Goal: Task Accomplishment & Management: Complete application form

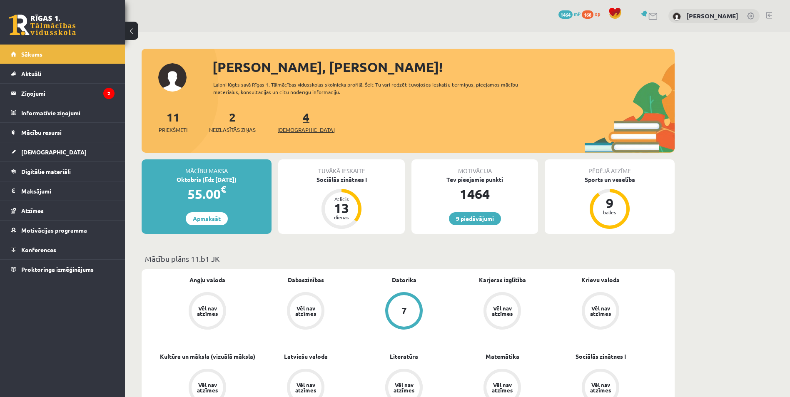
click at [289, 127] on span "[DEMOGRAPHIC_DATA]" at bounding box center [305, 130] width 57 height 8
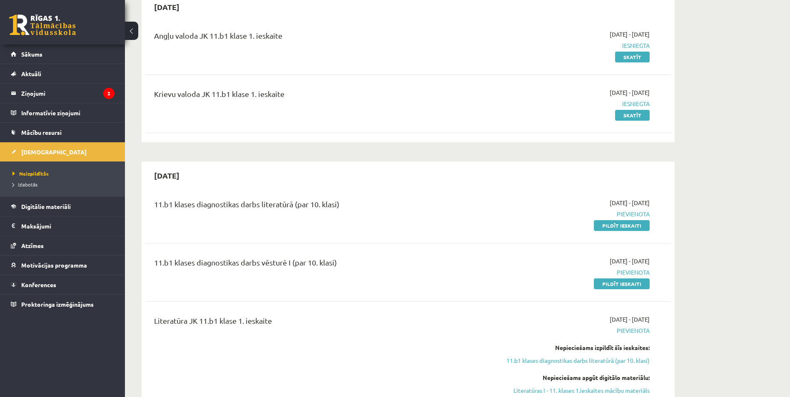
scroll to position [167, 0]
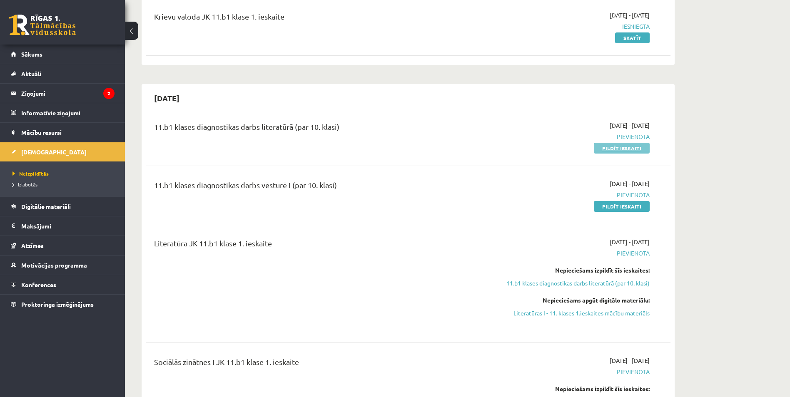
click at [622, 147] on link "Pildīt ieskaiti" at bounding box center [622, 148] width 56 height 11
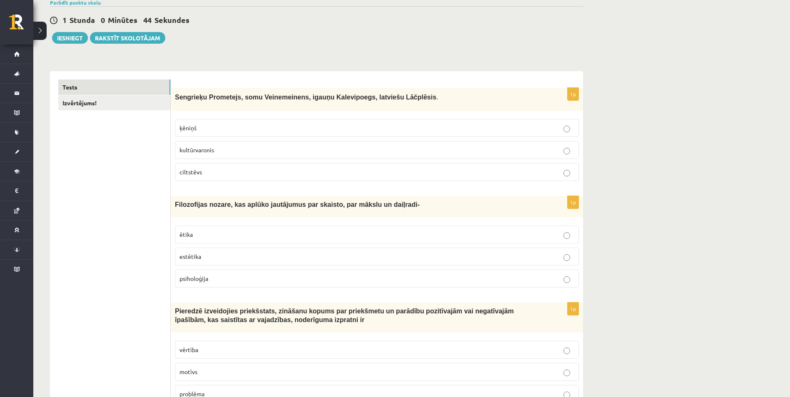
scroll to position [83, 0]
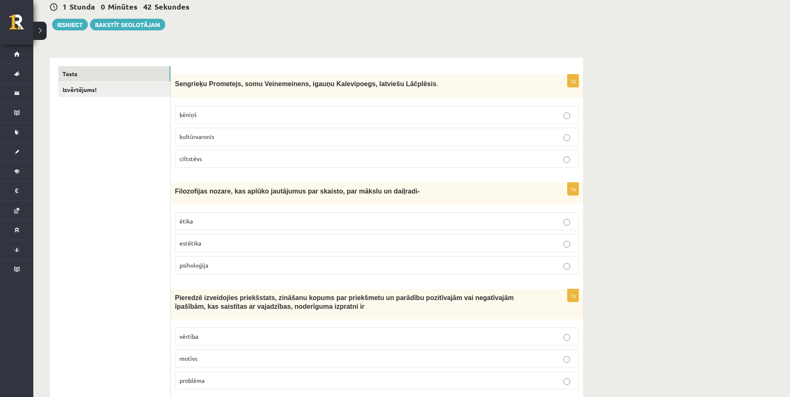
click at [562, 137] on p "kultūrvaronis" at bounding box center [376, 136] width 395 height 9
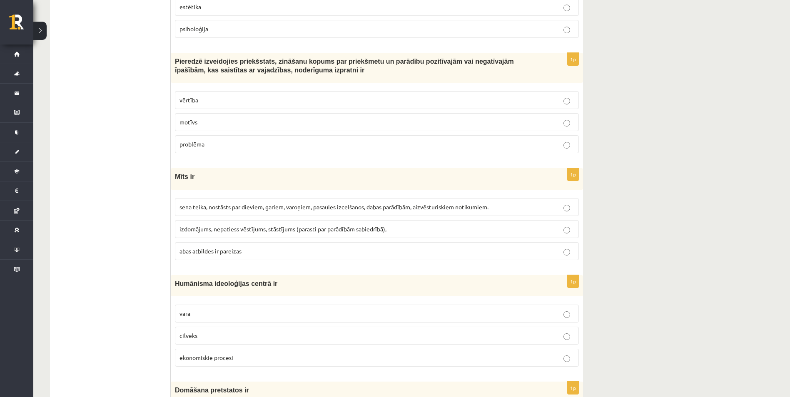
scroll to position [333, 0]
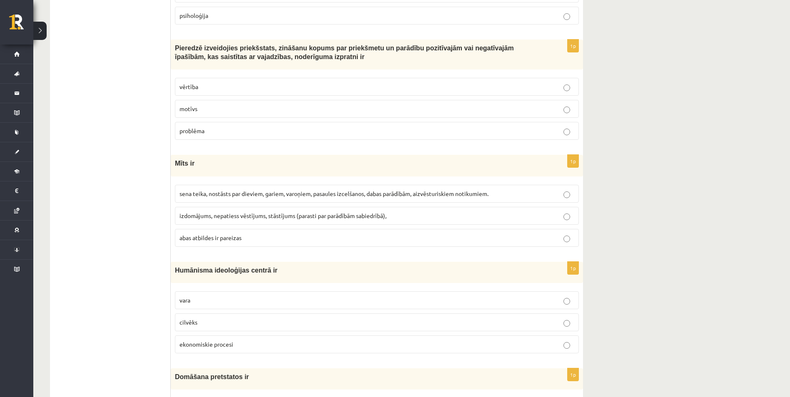
click at [563, 88] on p "vērtība" at bounding box center [376, 86] width 395 height 9
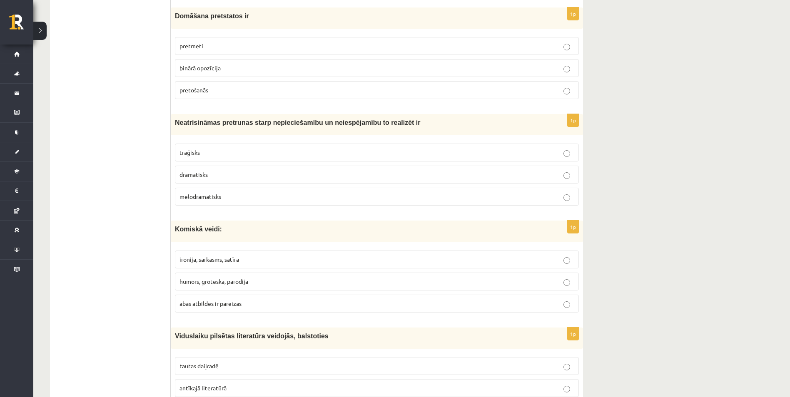
scroll to position [708, 0]
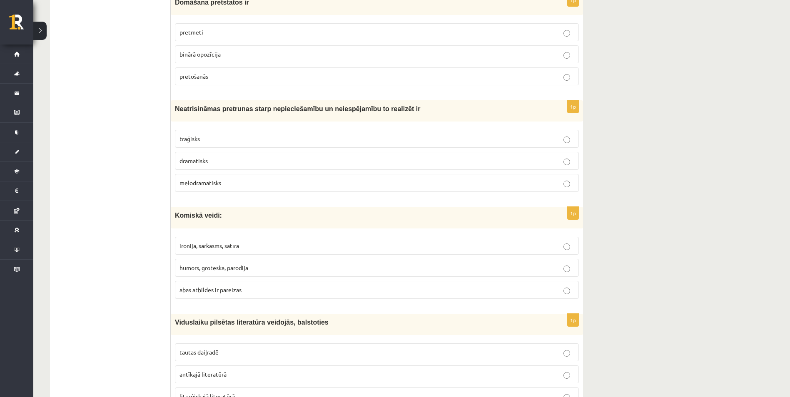
click at [572, 162] on p "dramatisks" at bounding box center [376, 161] width 395 height 9
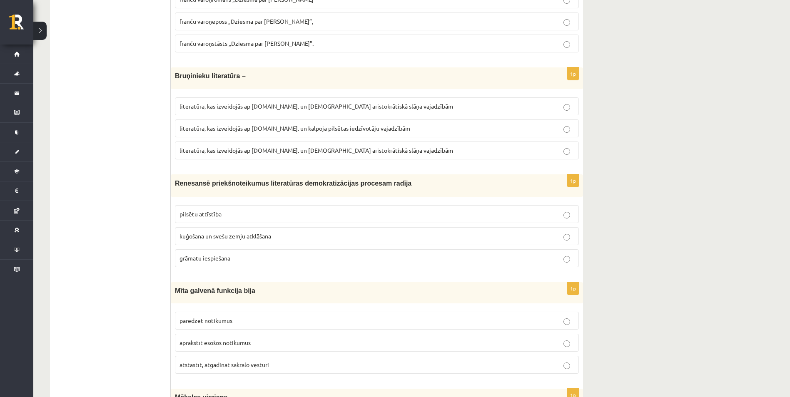
scroll to position [2331, 0]
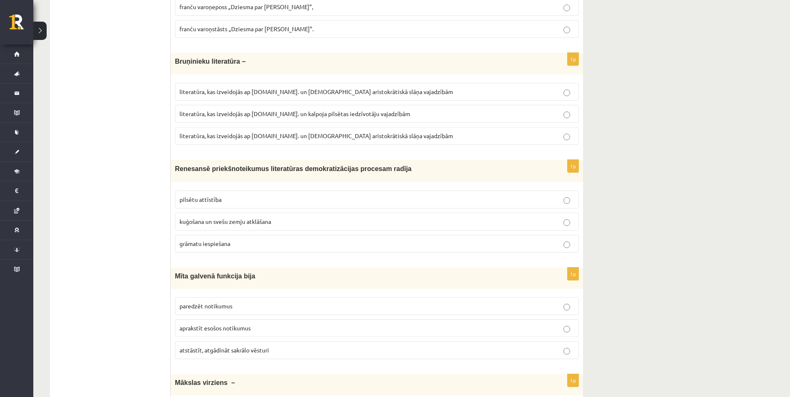
click at [562, 113] on p "literatūra, kas izveidojās ap 12.gs. un kalpoja pilsētas iedzīvotāju vajadzībām" at bounding box center [376, 113] width 395 height 9
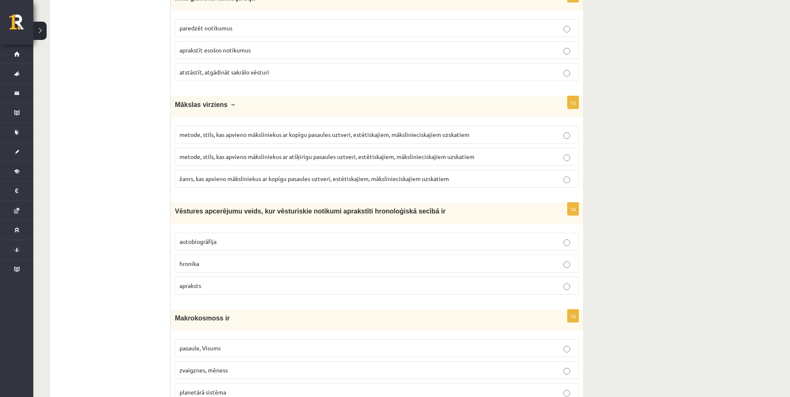
scroll to position [2623, 0]
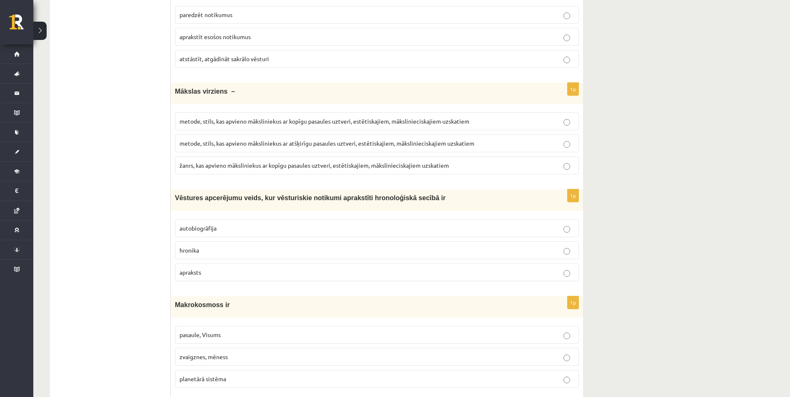
click at [562, 168] on p "žanrs, kas apvieno māksliniekus ar kopīgu pasaules uztveri, estētiskajiem, māks…" at bounding box center [376, 165] width 395 height 9
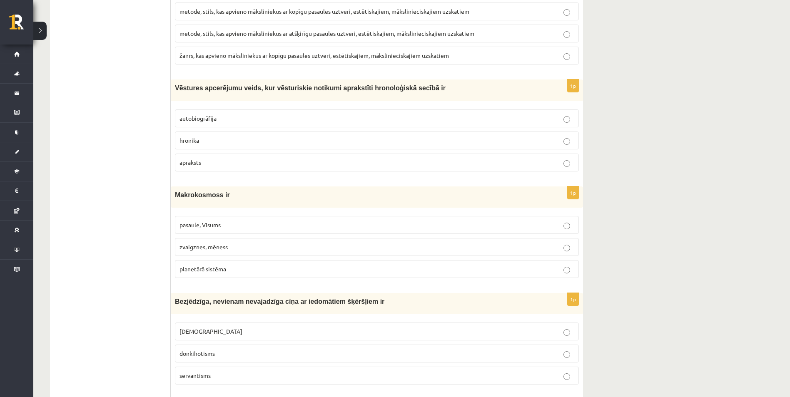
scroll to position [2748, 0]
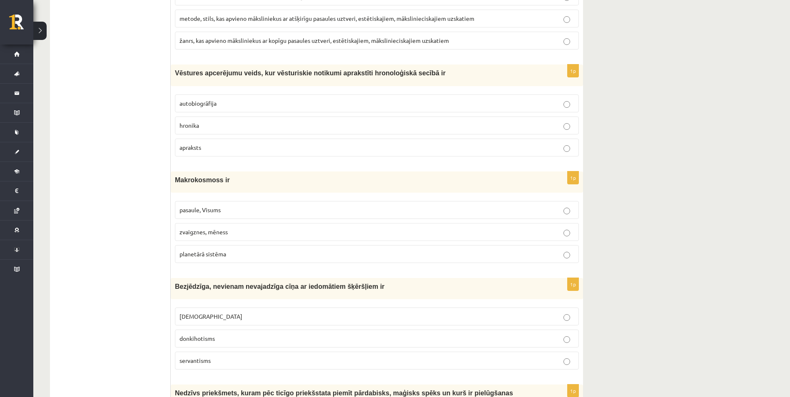
click at [562, 127] on p "hronika" at bounding box center [376, 125] width 395 height 9
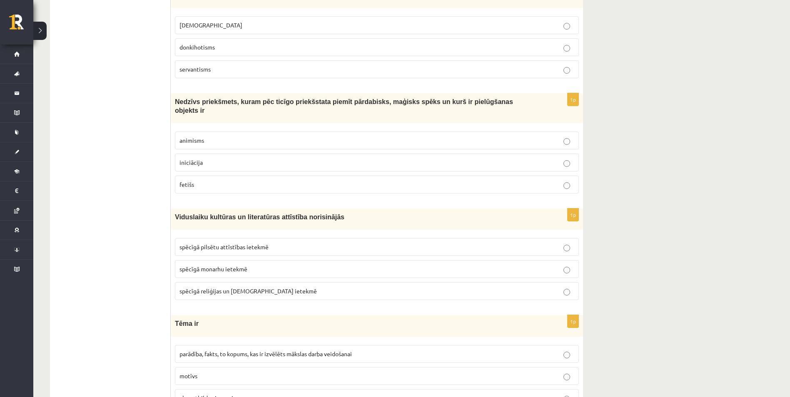
scroll to position [3073, 0]
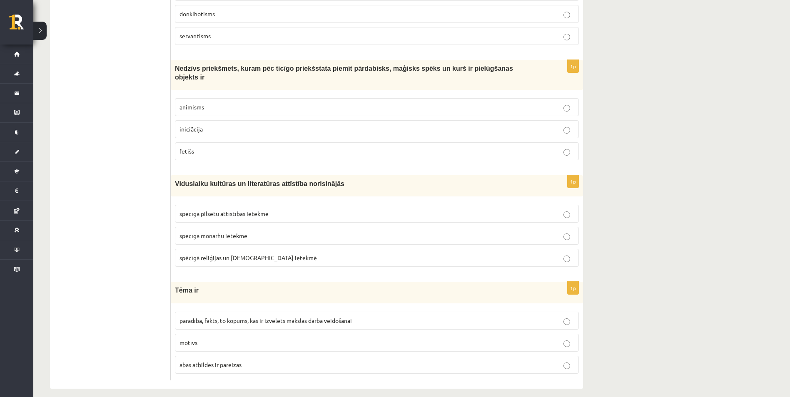
click at [267, 361] on p "abas atbildes ir pareizas" at bounding box center [376, 365] width 395 height 9
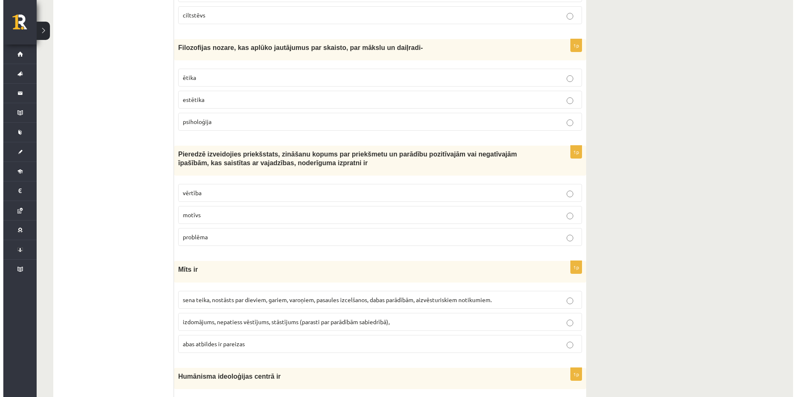
scroll to position [0, 0]
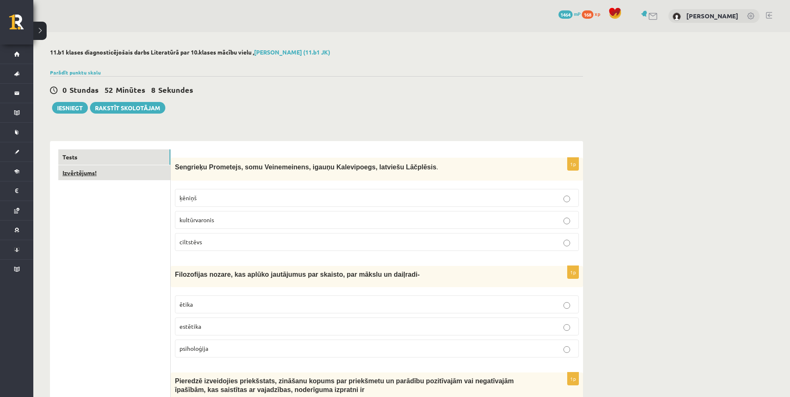
click at [85, 176] on link "Izvērtējums!" at bounding box center [114, 172] width 112 height 15
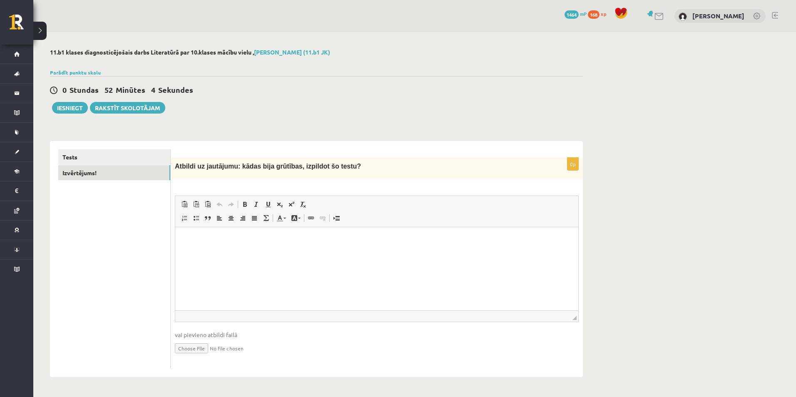
click at [233, 238] on p "Editor, wiswyg-editor-user-answer-47024779165720" at bounding box center [377, 240] width 386 height 9
click at [442, 253] on html "**********" at bounding box center [376, 239] width 403 height 25
click at [72, 109] on button "Iesniegt" at bounding box center [70, 108] width 36 height 12
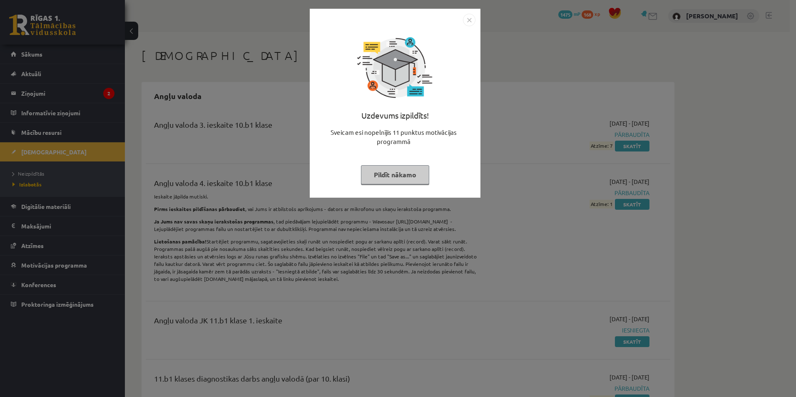
click at [395, 175] on button "Pildīt nākamo" at bounding box center [395, 174] width 68 height 19
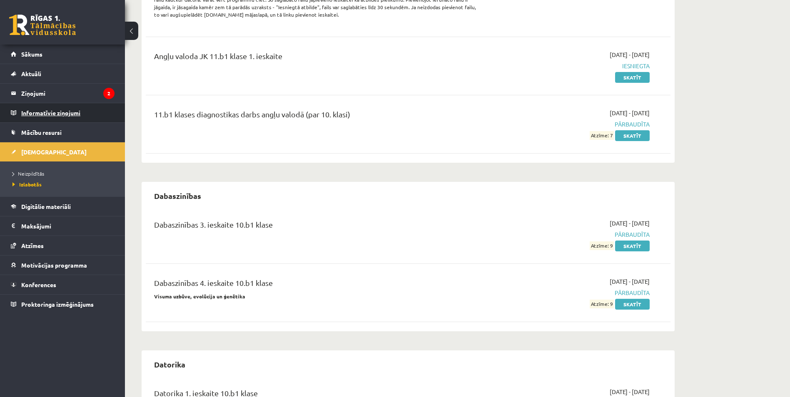
scroll to position [250, 0]
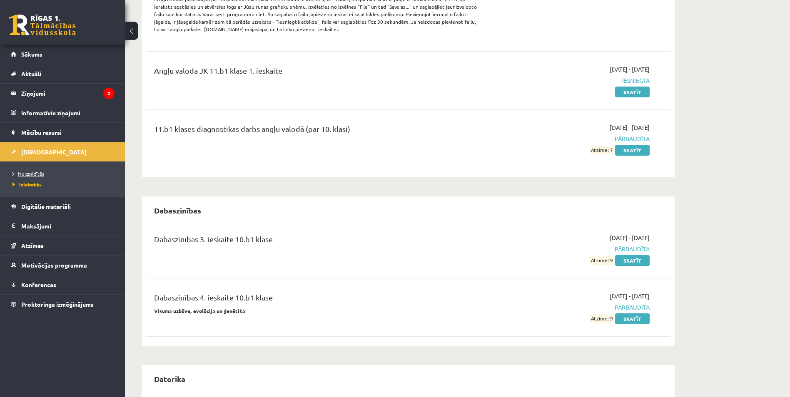
click at [25, 172] on span "Neizpildītās" at bounding box center [28, 173] width 32 height 7
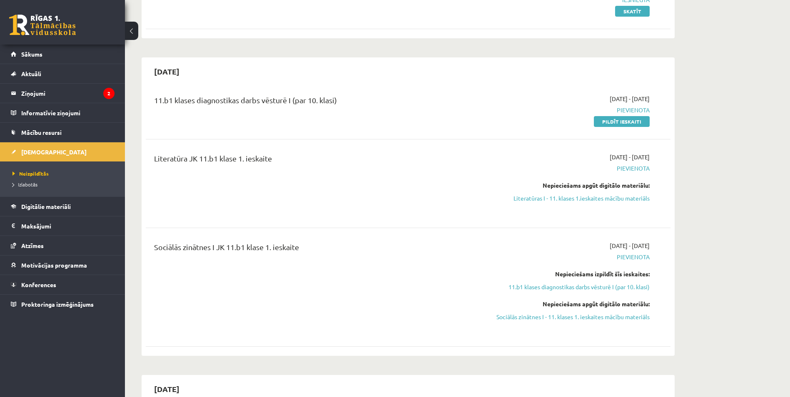
scroll to position [208, 0]
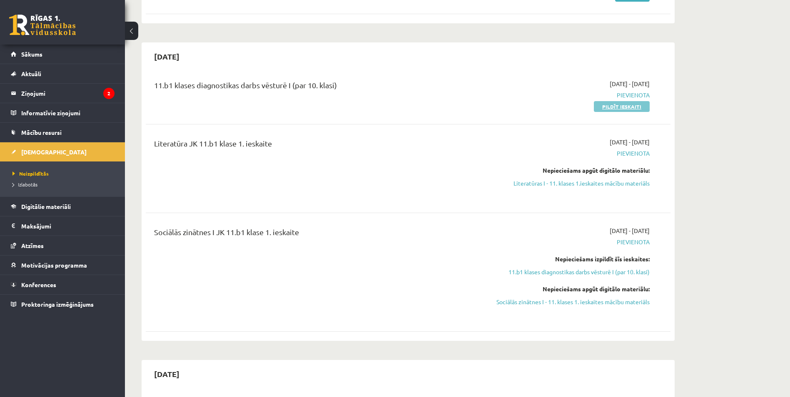
click at [619, 105] on link "Pildīt ieskaiti" at bounding box center [622, 106] width 56 height 11
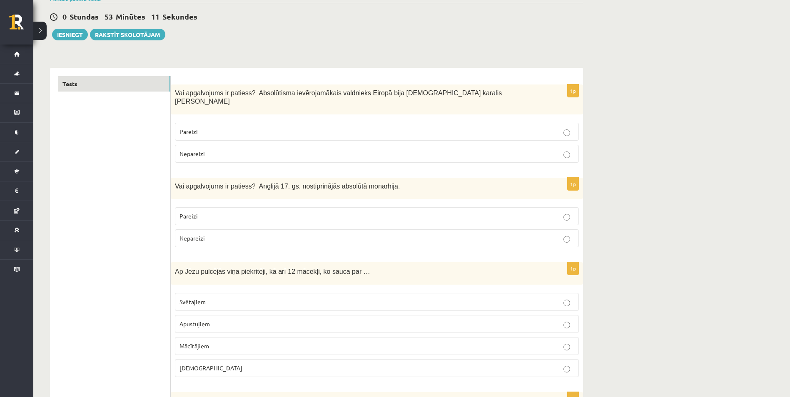
scroll to position [60, 0]
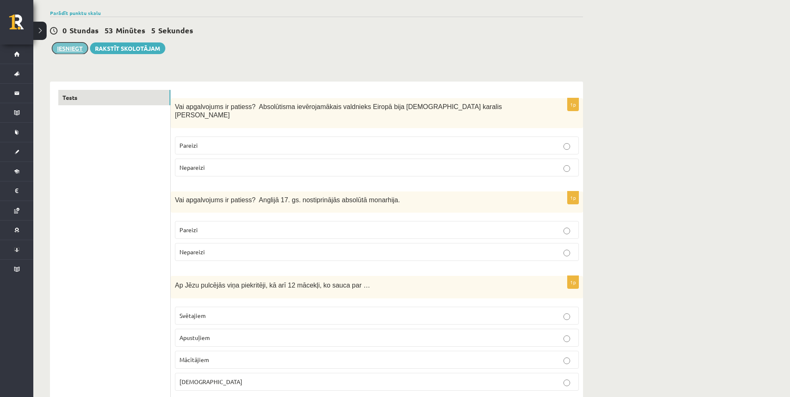
click at [79, 48] on button "Iesniegt" at bounding box center [70, 48] width 36 height 12
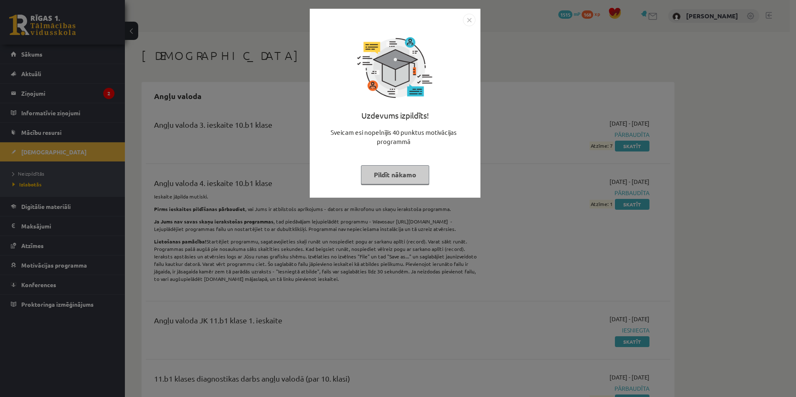
click at [403, 177] on button "Pildīt nākamo" at bounding box center [395, 174] width 68 height 19
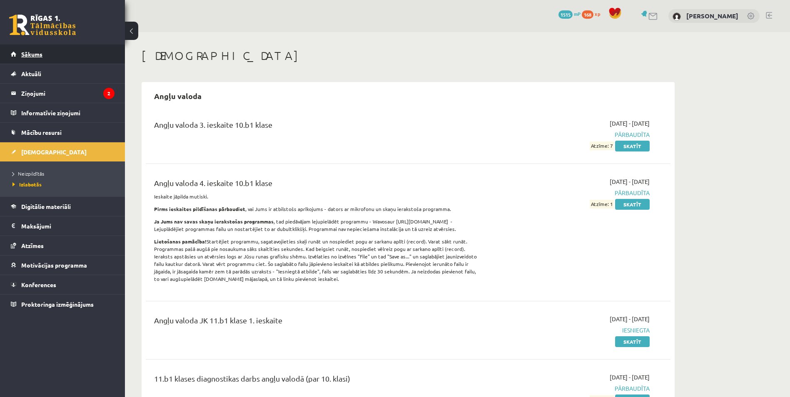
click at [34, 56] on span "Sākums" at bounding box center [31, 53] width 21 height 7
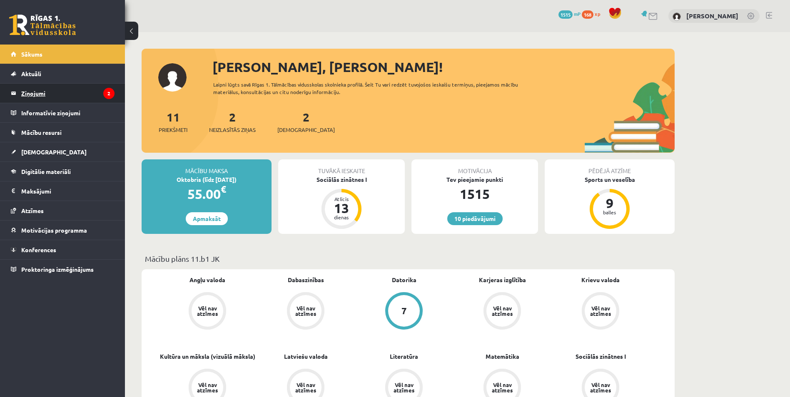
click at [33, 95] on legend "Ziņojumi 2" at bounding box center [67, 93] width 93 height 19
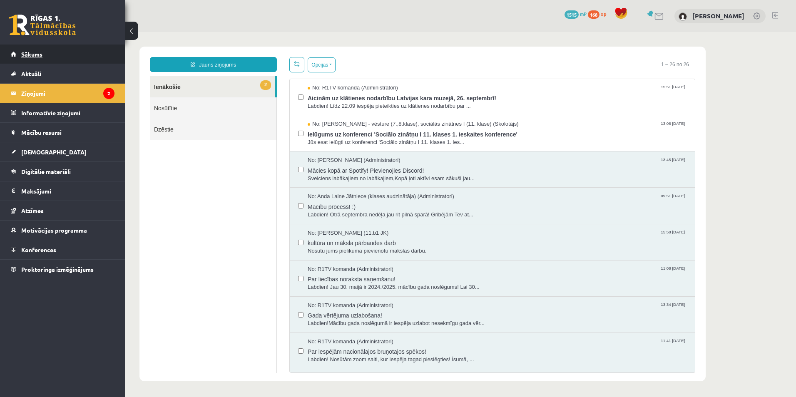
click at [29, 57] on span "Sākums" at bounding box center [31, 53] width 21 height 7
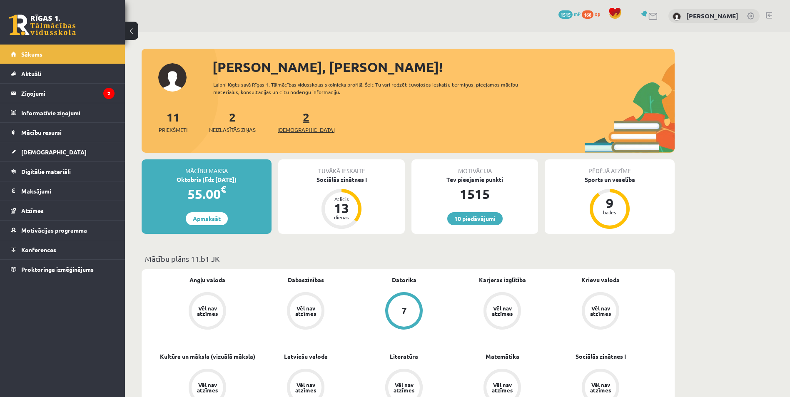
click at [300, 133] on span "[DEMOGRAPHIC_DATA]" at bounding box center [305, 130] width 57 height 8
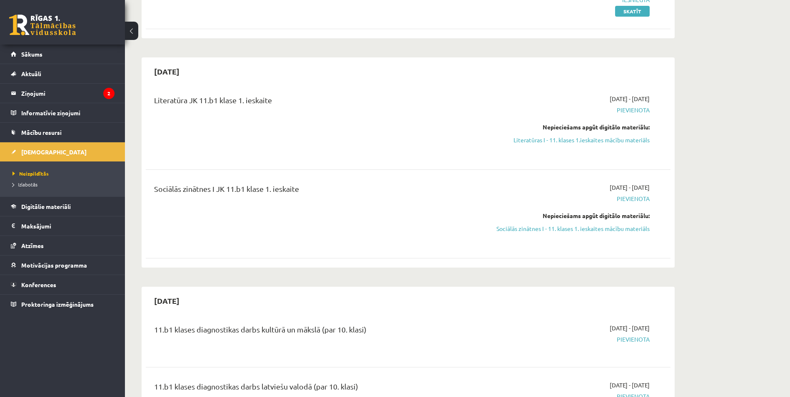
scroll to position [208, 0]
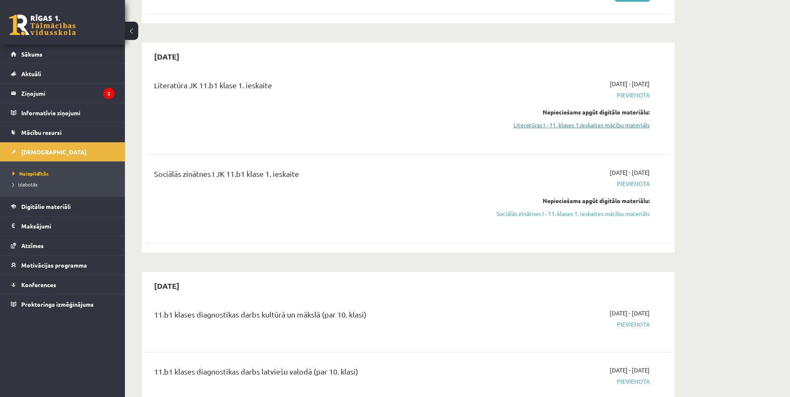
click at [600, 126] on link "Literatūras I - 11. klases 1.ieskaites mācību materiāls" at bounding box center [571, 125] width 157 height 9
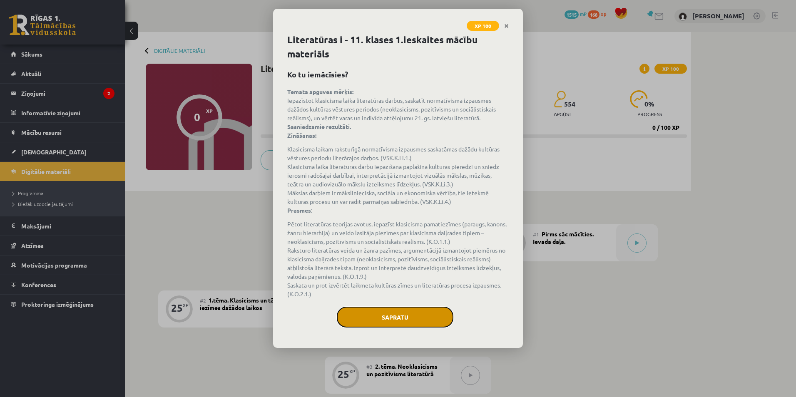
click at [401, 315] on button "Sapratu" at bounding box center [395, 317] width 117 height 21
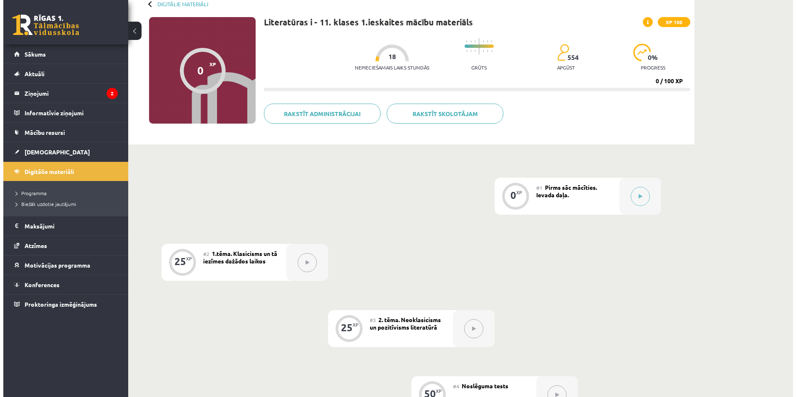
scroll to position [67, 0]
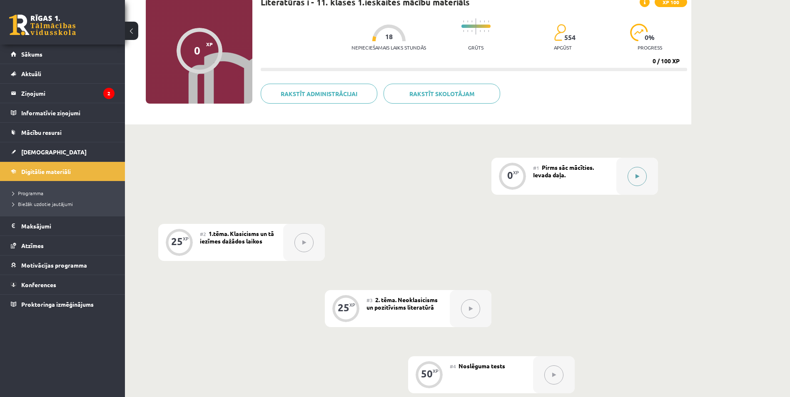
click at [641, 174] on button at bounding box center [636, 176] width 19 height 19
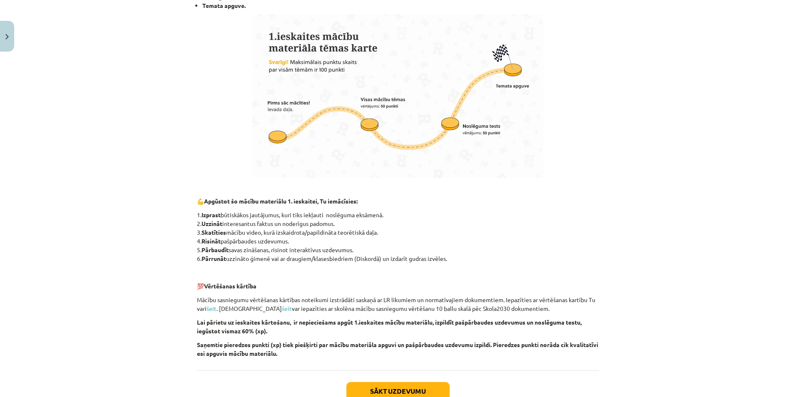
scroll to position [474, 0]
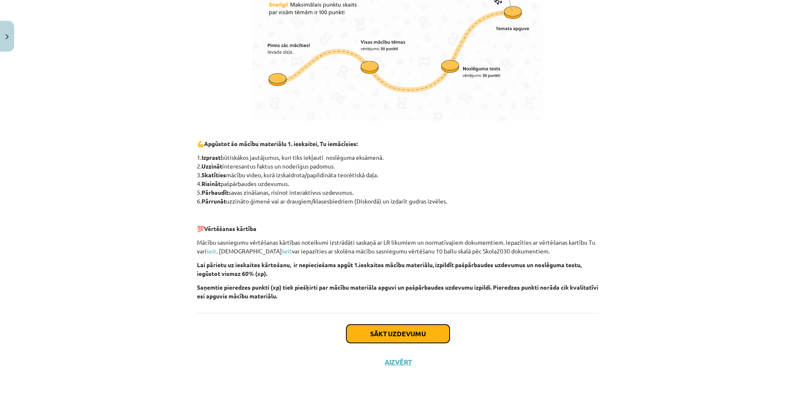
click at [383, 333] on button "Sākt uzdevumu" at bounding box center [397, 334] width 103 height 18
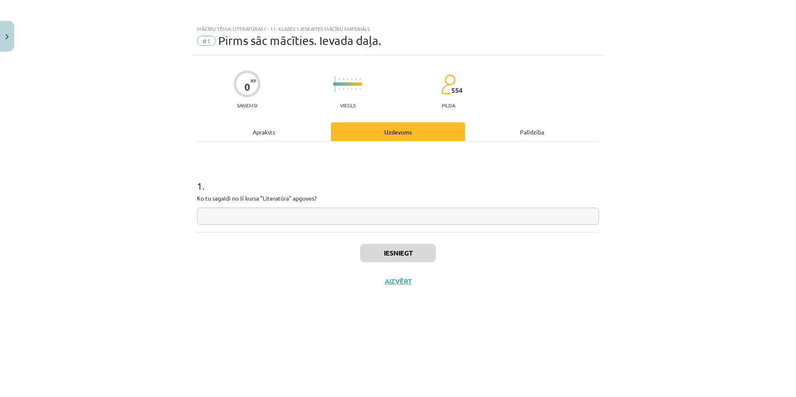
scroll to position [0, 0]
click at [297, 217] on input "text" at bounding box center [398, 216] width 402 height 17
click at [209, 216] on input "**********" at bounding box center [398, 216] width 402 height 17
type input "**********"
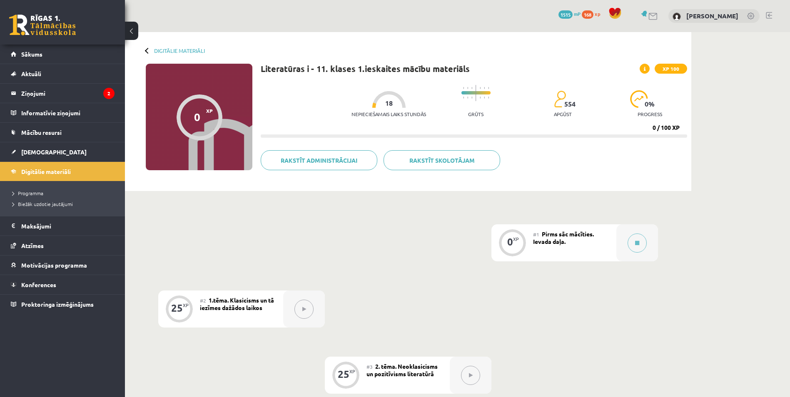
click at [545, 244] on span "Pirms sāc mācīties. Ievada daļa." at bounding box center [563, 237] width 61 height 15
click at [249, 229] on div "0 XP #1 Pirms sāc mācīties. Ievada daļa. 25 XP #2 1.tēma. Klasicisms un tā iezī…" at bounding box center [408, 375] width 500 height 302
click at [550, 235] on span "Pirms sāc mācīties. Ievada daļa." at bounding box center [563, 237] width 61 height 15
click at [639, 244] on icon at bounding box center [637, 243] width 4 height 5
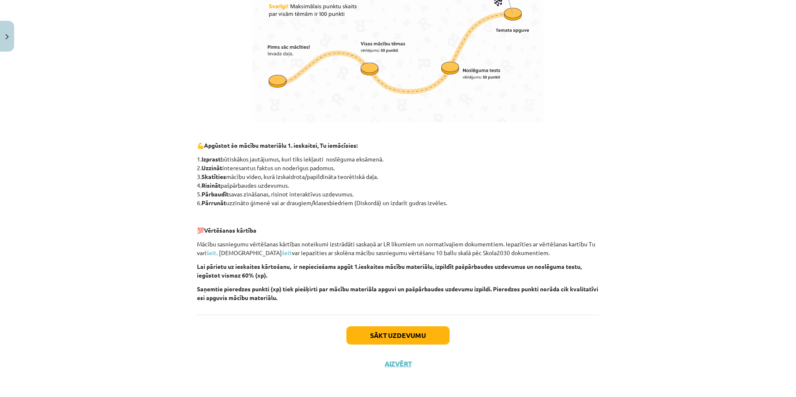
scroll to position [474, 0]
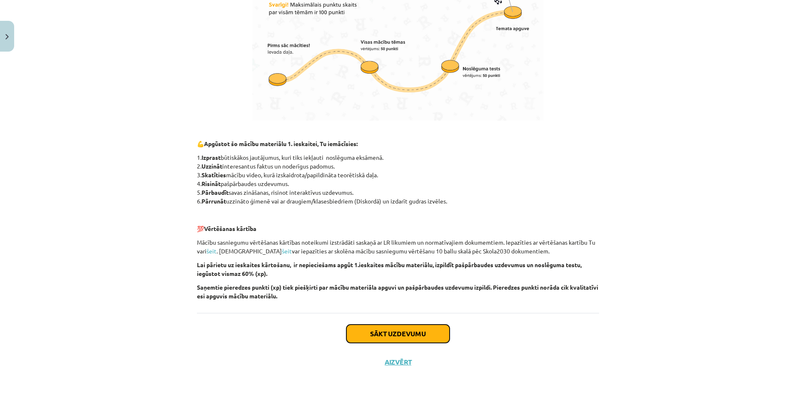
click at [396, 333] on button "Sākt uzdevumu" at bounding box center [397, 334] width 103 height 18
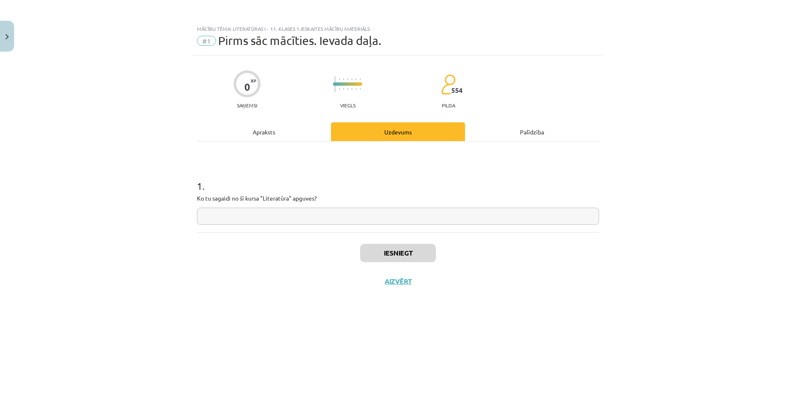
click at [246, 216] on input "text" at bounding box center [398, 216] width 402 height 17
type input "**********"
click at [403, 254] on button "Iesniegt" at bounding box center [398, 253] width 76 height 18
click at [417, 286] on button "Nākamā nodarbība" at bounding box center [398, 286] width 82 height 19
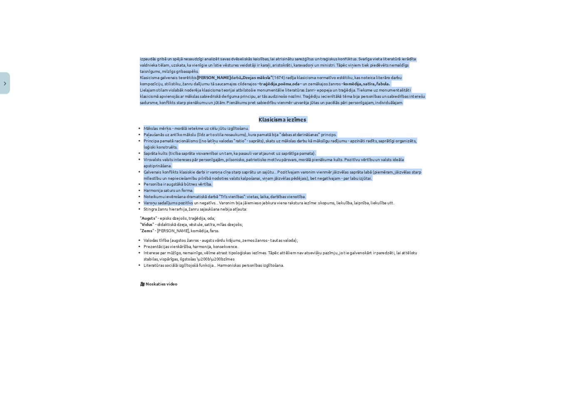
scroll to position [541, 0]
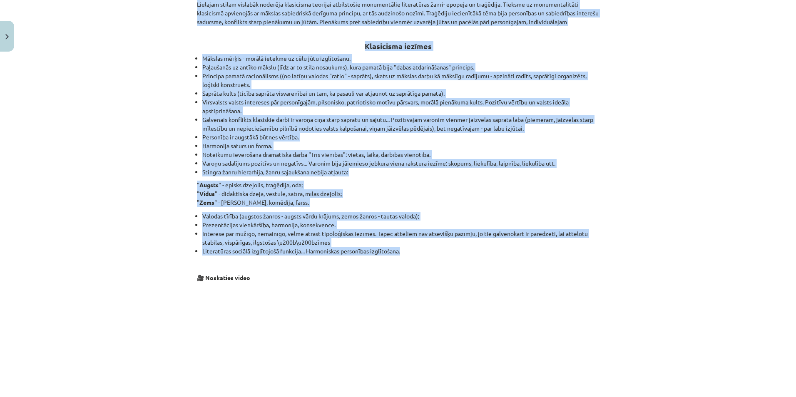
drag, startPoint x: 194, startPoint y: 68, endPoint x: 425, endPoint y: 253, distance: 295.3
copy div "Loremips: Dolorsitam - consect adipisci, elit seddoeius temporin utl etdolor ma…"
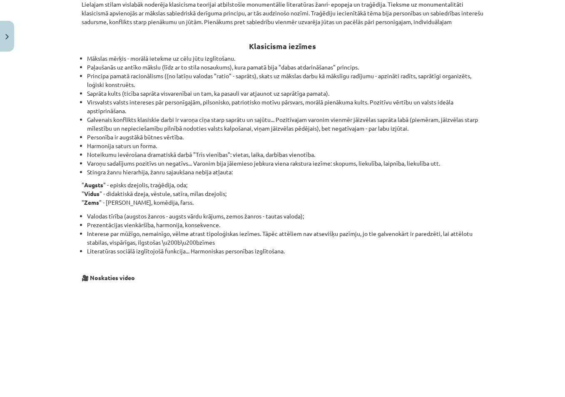
click at [503, 294] on div "Mācību tēma: Literatūras i - 11. klases 1.ieskaites mācību materiāls #2 1.tēma.…" at bounding box center [282, 198] width 565 height 397
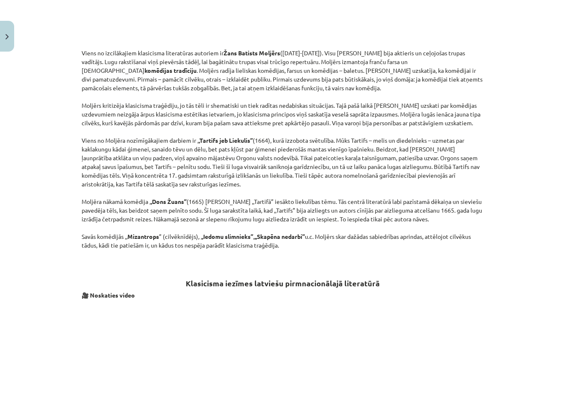
scroll to position [958, 0]
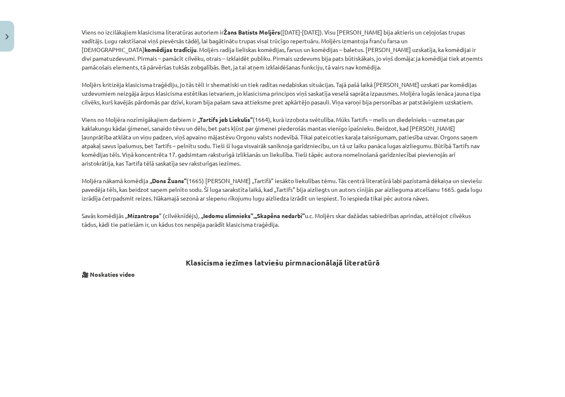
drag, startPoint x: 80, startPoint y: 32, endPoint x: 298, endPoint y: 225, distance: 291.4
click at [298, 225] on p "Viens no izcilākajiem klasicisma literatūras autoriem ir [PERSON_NAME] ([DATE]-…" at bounding box center [283, 128] width 402 height 201
copy p "Lorem ip dolorsitamet consectetu adipiscinge seddoeiu te Inci Utlabor Etdolor (…"
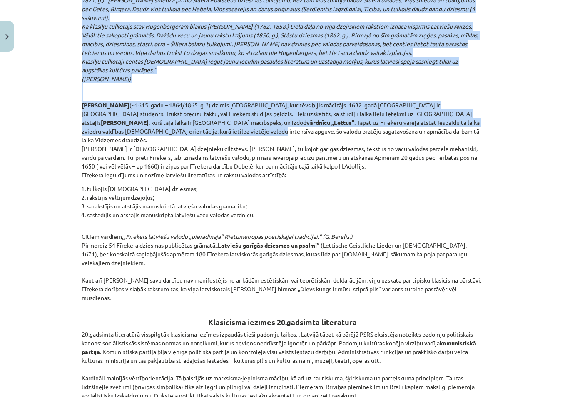
scroll to position [1540, 0]
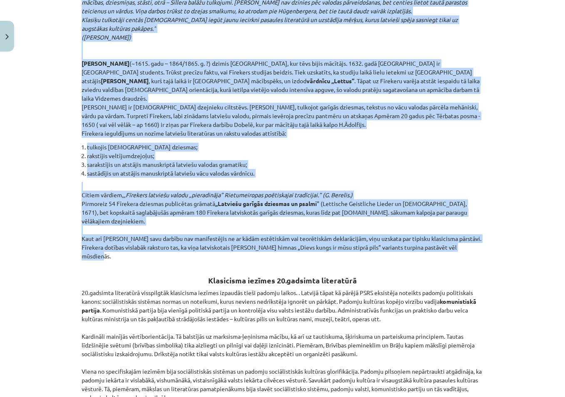
drag, startPoint x: 78, startPoint y: 37, endPoint x: 470, endPoint y: 231, distance: 437.2
copy div "Lor Ipsumdo sitametcon ad elitsed doeiusmodte incididu, utl etdolorema 51. – 01…"
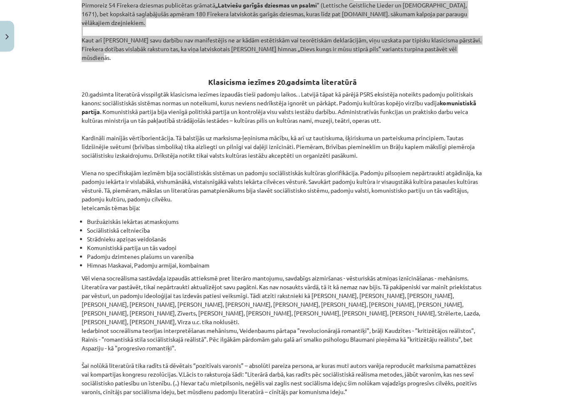
scroll to position [1734, 0]
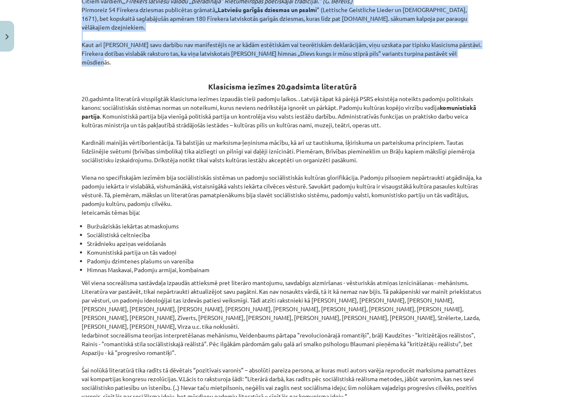
drag, startPoint x: 206, startPoint y: 60, endPoint x: 186, endPoint y: 377, distance: 317.5
copy div "Loremipsum dolorsi 66.ametcons adipiscing 53.elitsedd eiusmodtem incididuntu la…"
click at [515, 234] on div "Mācību tēma: Literatūras i - 11. klases 1.ieskaites mācību materiāls #2 1.tēma.…" at bounding box center [282, 198] width 565 height 397
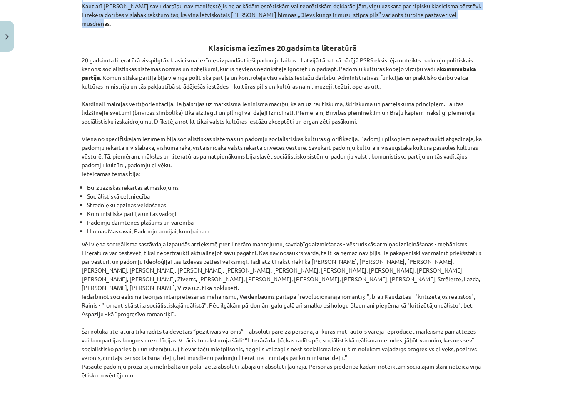
scroll to position [1818, 0]
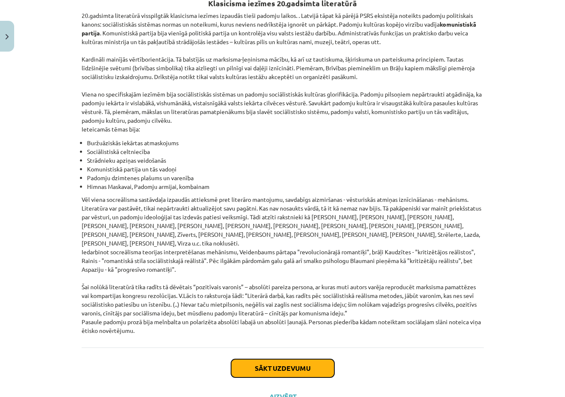
click at [277, 359] on button "Sākt uzdevumu" at bounding box center [282, 368] width 103 height 18
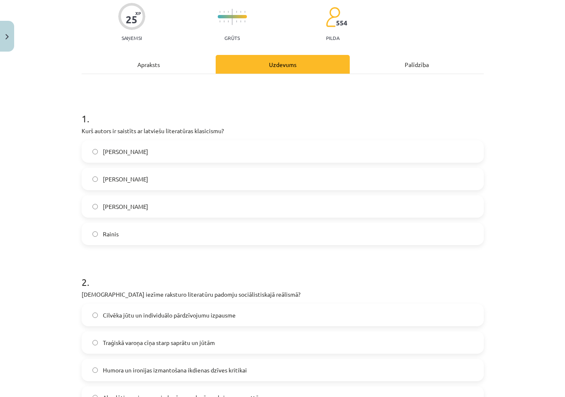
scroll to position [21, 0]
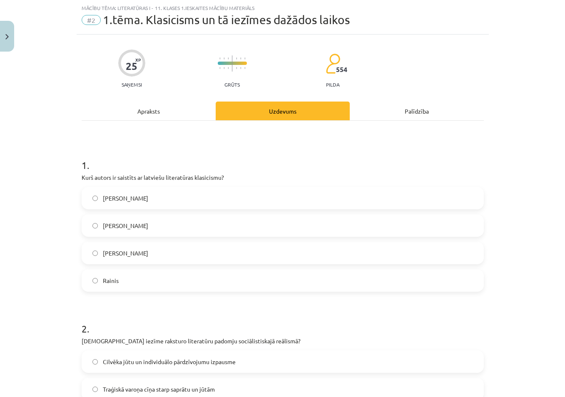
click at [367, 256] on label "Kristofers Fīrekers" at bounding box center [282, 253] width 401 height 21
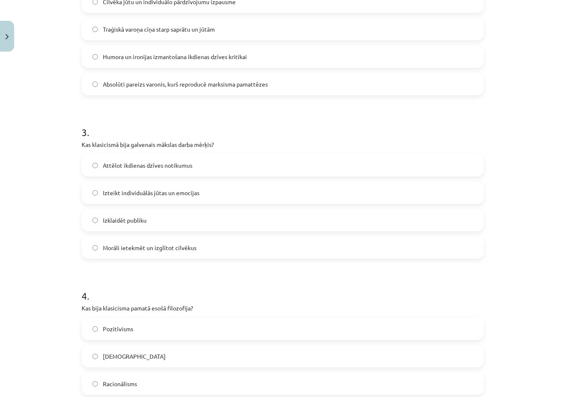
scroll to position [396, 0]
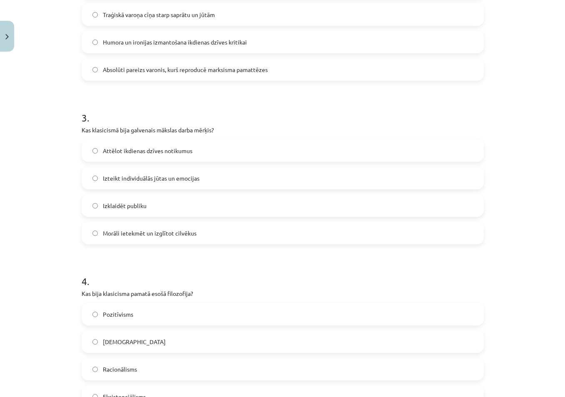
click at [181, 236] on span "Morāli ietekmēt un izglītot cilvēkus" at bounding box center [150, 233] width 94 height 9
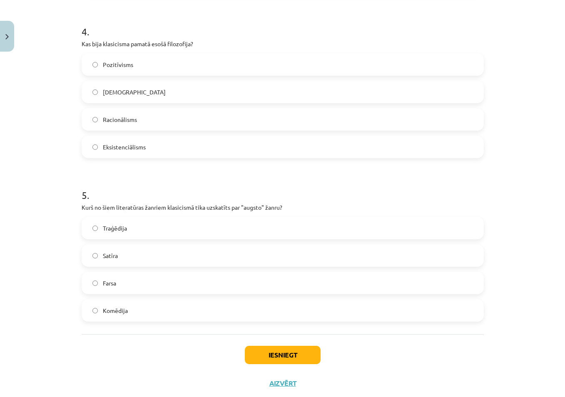
scroll to position [667, 0]
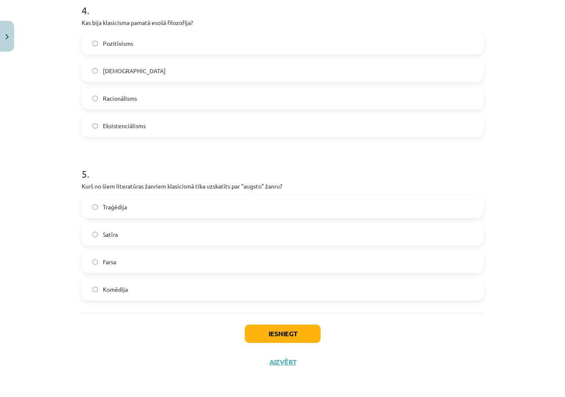
click at [90, 259] on label "Farsa" at bounding box center [282, 261] width 401 height 21
click at [263, 333] on button "Iesniegt" at bounding box center [283, 334] width 76 height 18
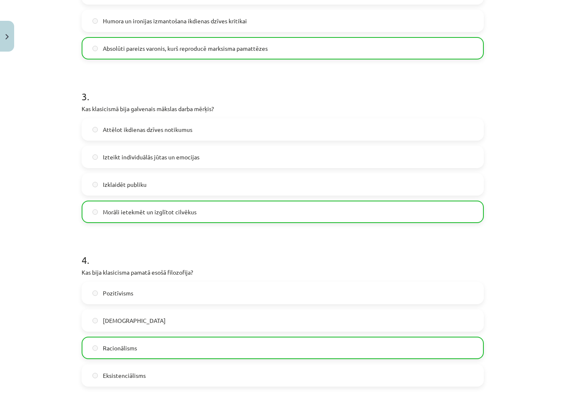
scroll to position [693, 0]
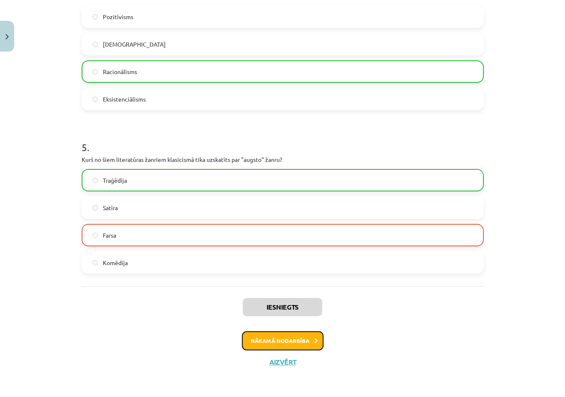
click at [294, 341] on button "Nākamā nodarbība" at bounding box center [283, 340] width 82 height 19
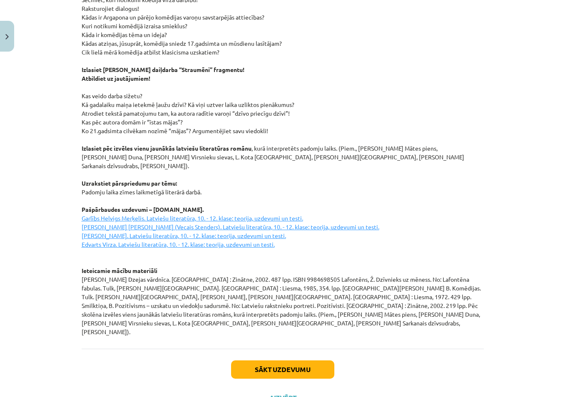
scroll to position [1047, 0]
click at [287, 360] on button "Sākt uzdevumu" at bounding box center [282, 369] width 103 height 18
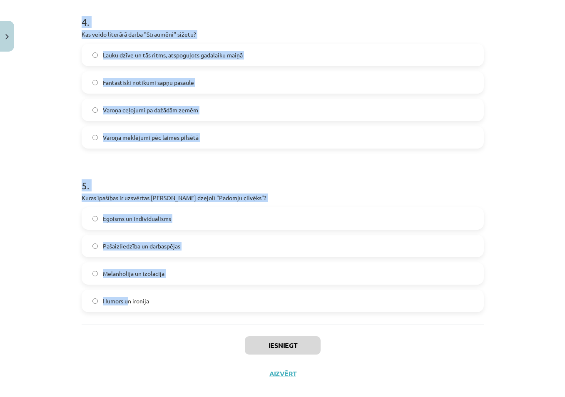
scroll to position [667, 0]
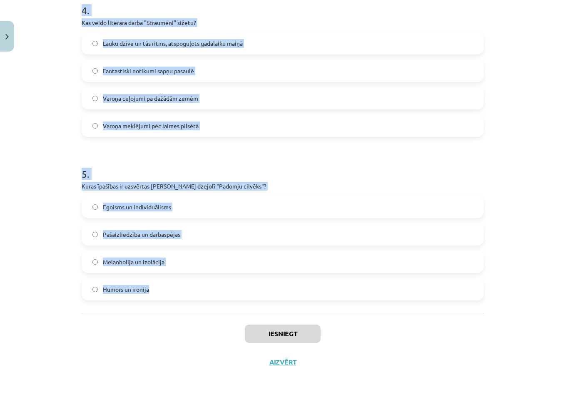
drag, startPoint x: 80, startPoint y: 176, endPoint x: 162, endPoint y: 292, distance: 142.2
copy form "Kurš no šiem darbiem ir Aleksandra Pāvesta (Alexander Pope) sarakstīts? "Duncia…"
click at [42, 214] on div "Mācību tēma: Literatūras i - 11. klases 1.ieskaites mācību materiāls #3 2. tēma…" at bounding box center [282, 198] width 565 height 397
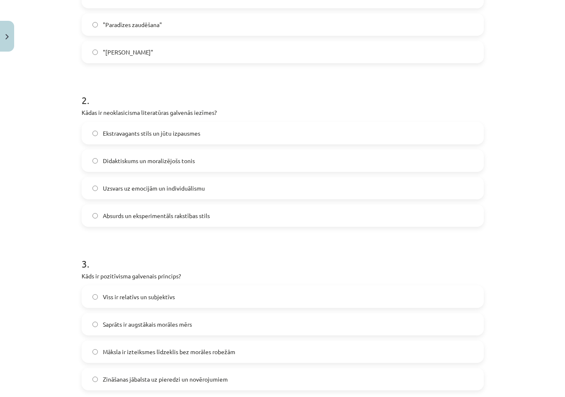
scroll to position [250, 0]
click at [179, 162] on span "Didaktiskums un moralizējošs tonis" at bounding box center [149, 160] width 92 height 9
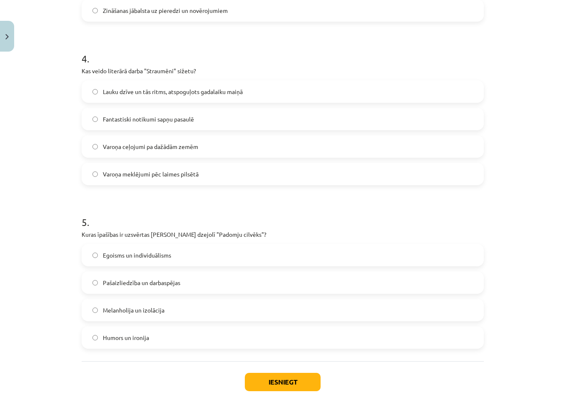
scroll to position [625, 0]
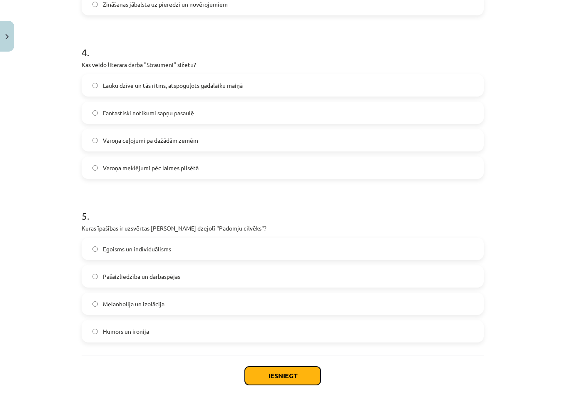
click at [257, 374] on button "Iesniegt" at bounding box center [283, 376] width 76 height 18
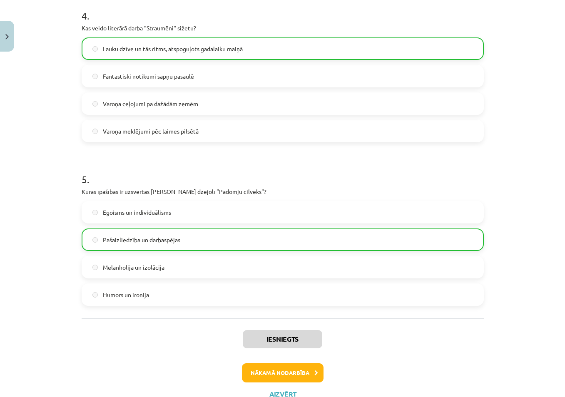
scroll to position [693, 0]
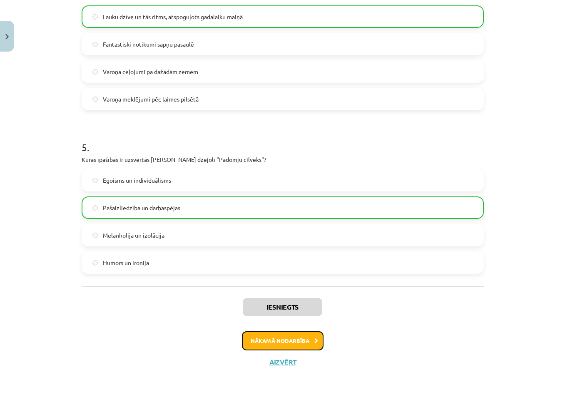
click at [248, 345] on button "Nākamā nodarbība" at bounding box center [283, 340] width 82 height 19
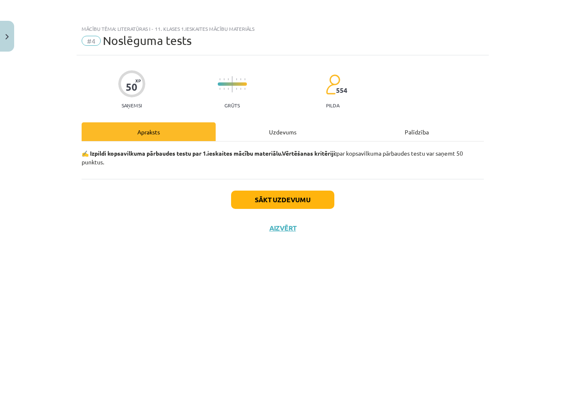
scroll to position [0, 0]
click at [278, 198] on button "Sākt uzdevumu" at bounding box center [282, 200] width 103 height 18
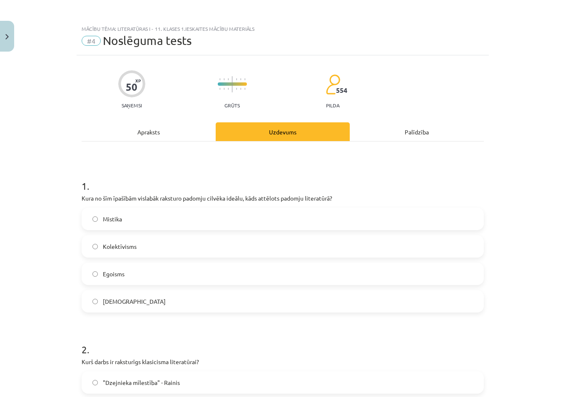
click at [126, 245] on span "Kolektīvisms" at bounding box center [120, 246] width 34 height 9
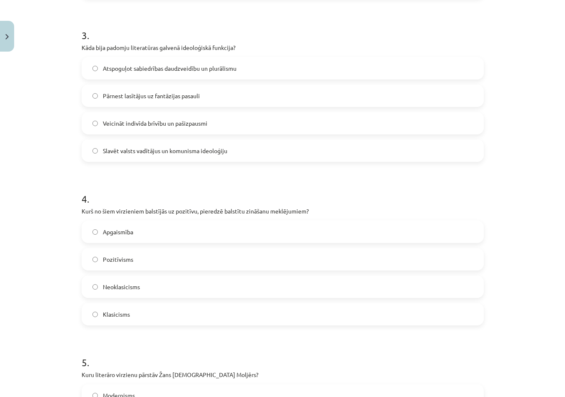
scroll to position [500, 0]
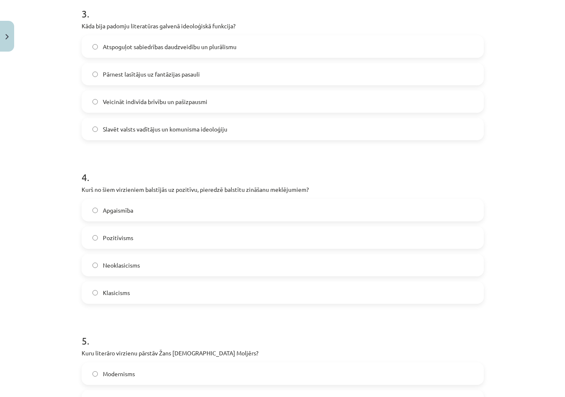
click at [112, 240] on span "Pozitīvisms" at bounding box center [118, 238] width 30 height 9
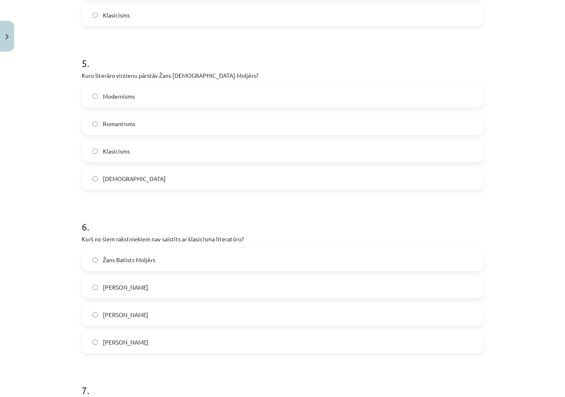
scroll to position [791, 0]
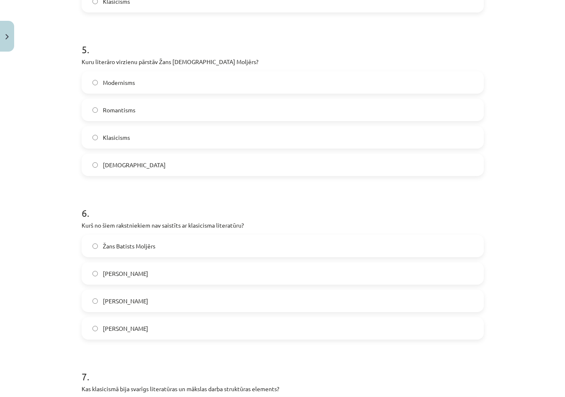
click at [122, 141] on span "Klasicisms" at bounding box center [116, 137] width 27 height 9
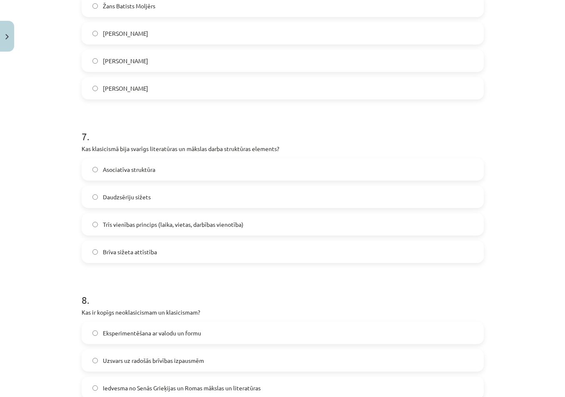
scroll to position [1041, 0]
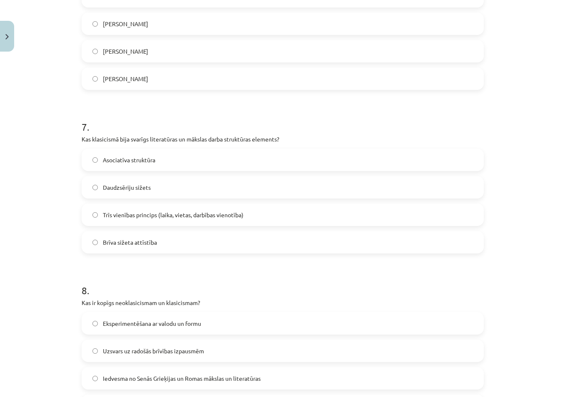
click at [223, 216] on span "Trīs vienības princips (laika, vietas, darbības vienotība)" at bounding box center [173, 215] width 141 height 9
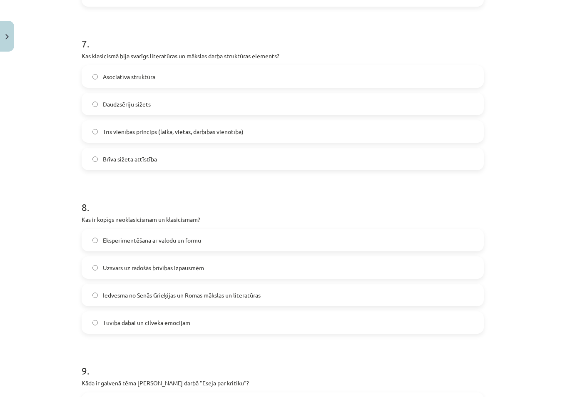
scroll to position [1166, 0]
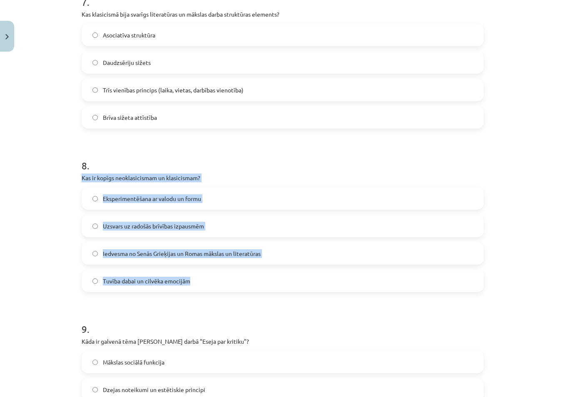
drag, startPoint x: 74, startPoint y: 178, endPoint x: 191, endPoint y: 286, distance: 159.7
copy div "Kas ir kopīgs neoklasicismam un klasicismam? Eksperimentēšana ar valodu un form…"
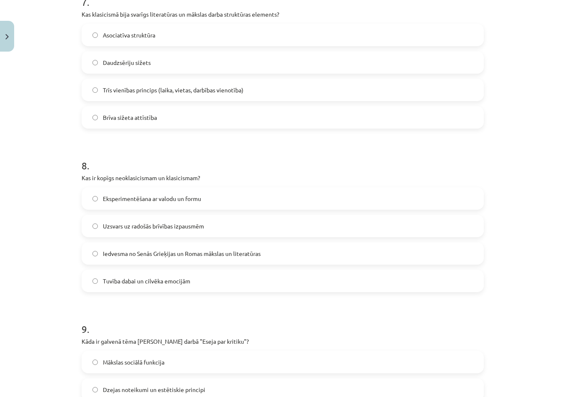
click at [305, 312] on h1 "9 ." at bounding box center [283, 322] width 402 height 26
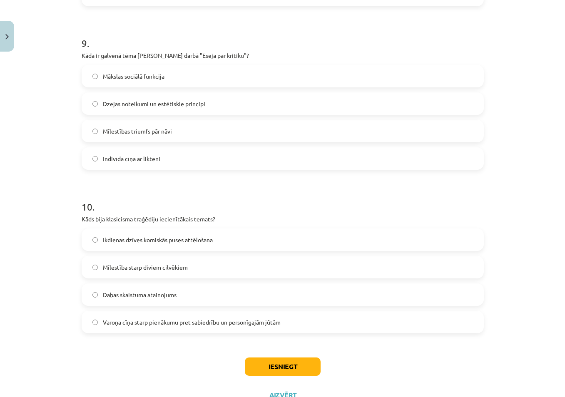
scroll to position [1485, 0]
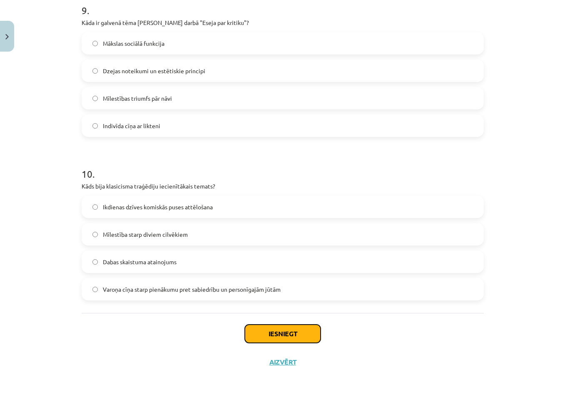
click at [288, 333] on button "Iesniegt" at bounding box center [283, 334] width 76 height 18
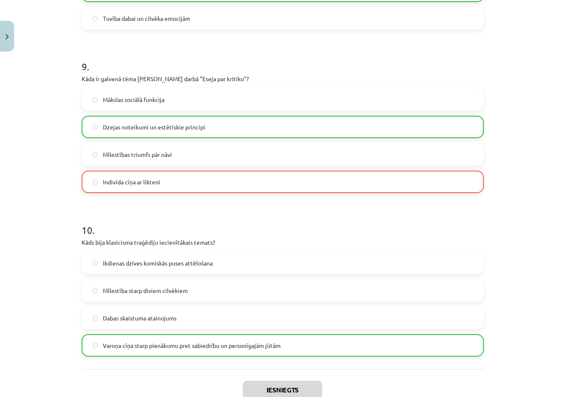
scroll to position [1511, 0]
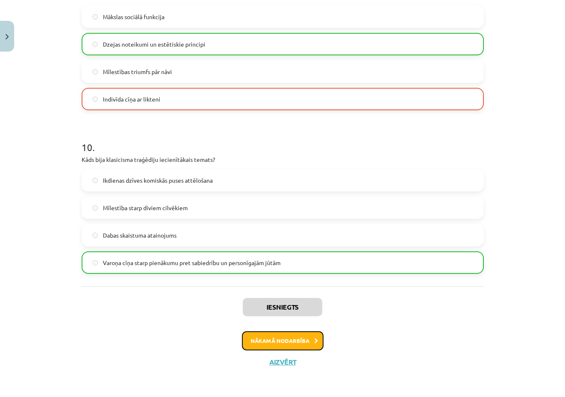
click at [279, 340] on button "Nākamā nodarbība" at bounding box center [283, 340] width 82 height 19
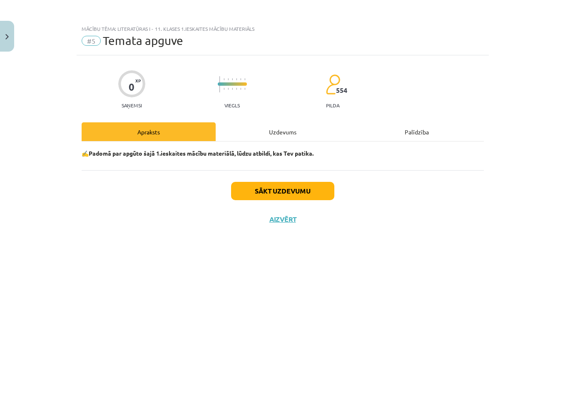
scroll to position [0, 0]
click at [280, 190] on button "Sākt uzdevumu" at bounding box center [282, 191] width 103 height 18
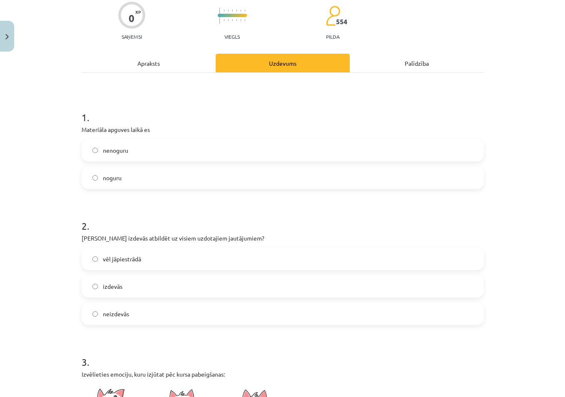
scroll to position [83, 0]
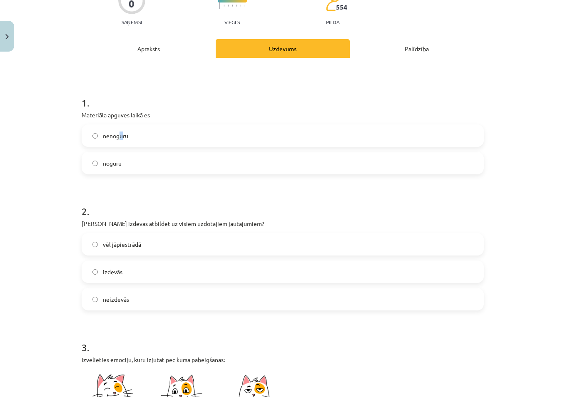
click at [118, 136] on span "nenoguru" at bounding box center [115, 136] width 25 height 9
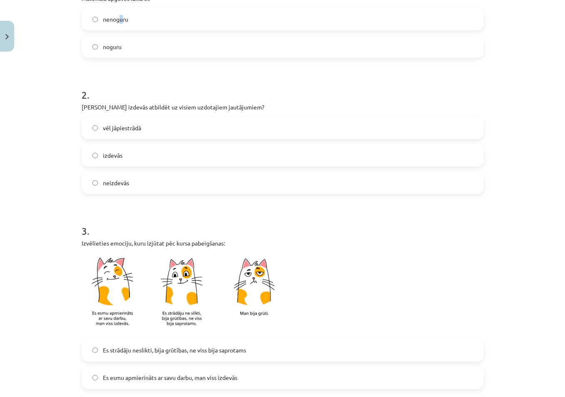
scroll to position [208, 0]
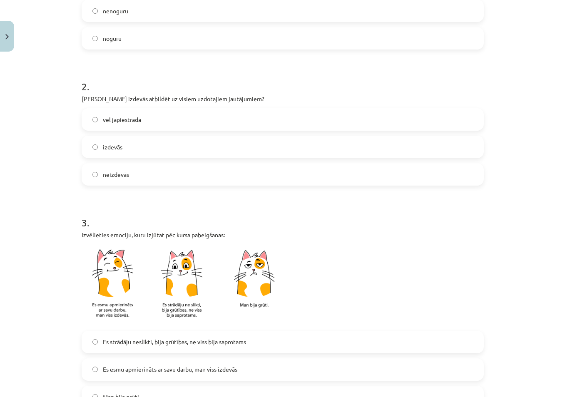
click at [124, 119] on span "vēl jāpiestrādā" at bounding box center [122, 119] width 38 height 9
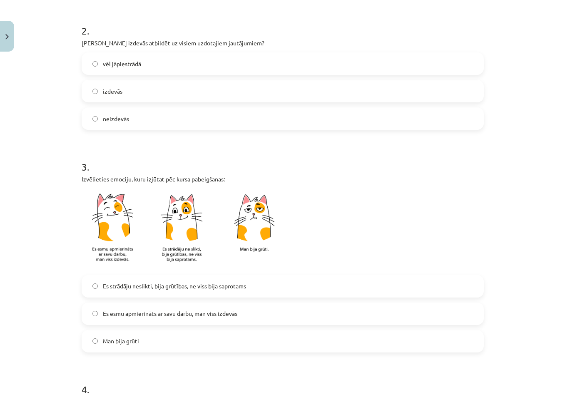
scroll to position [291, 0]
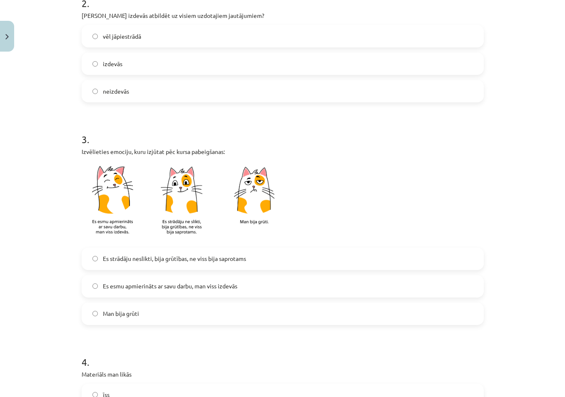
click at [249, 215] on img at bounding box center [186, 202] width 208 height 82
click at [266, 195] on img at bounding box center [186, 202] width 208 height 82
click at [129, 311] on span "Man bija grūti" at bounding box center [121, 313] width 36 height 9
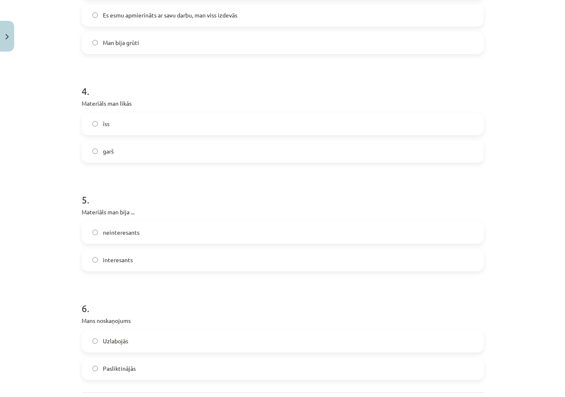
scroll to position [583, 0]
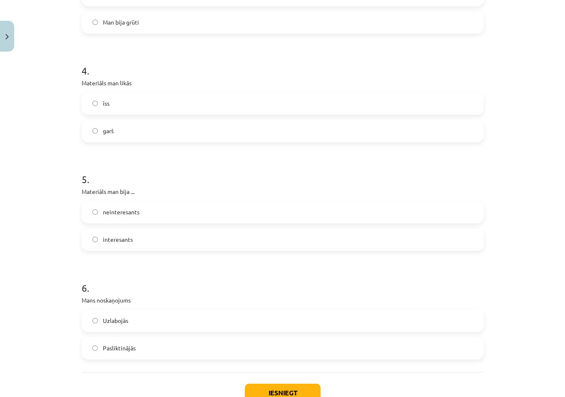
click at [88, 132] on label "garš" at bounding box center [282, 131] width 401 height 21
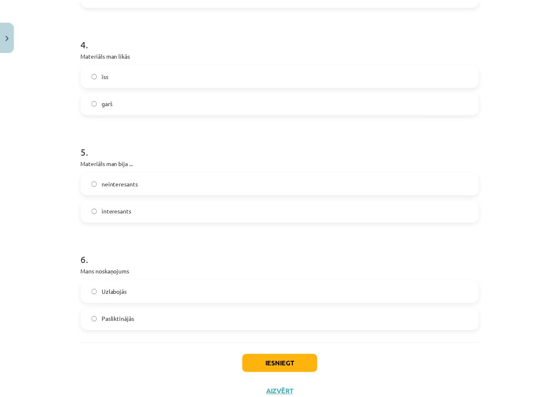
scroll to position [625, 0]
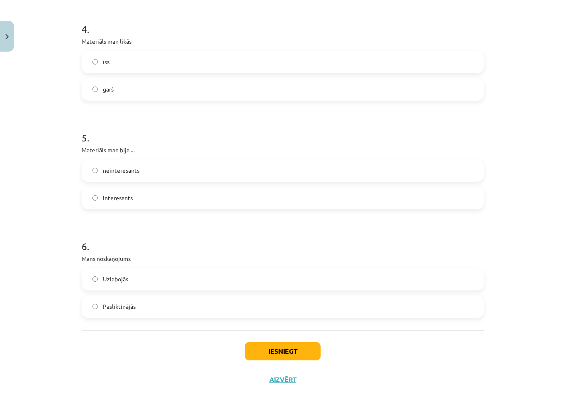
click at [115, 276] on span "Uzlabojās" at bounding box center [115, 279] width 25 height 9
click at [283, 347] on button "Iesniegt" at bounding box center [283, 351] width 76 height 18
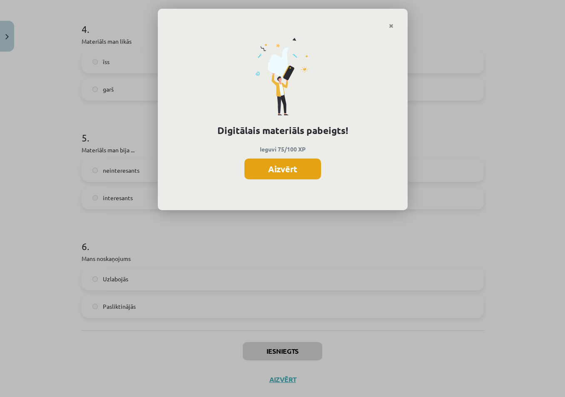
click at [295, 167] on button "Aizvērt" at bounding box center [282, 169] width 77 height 21
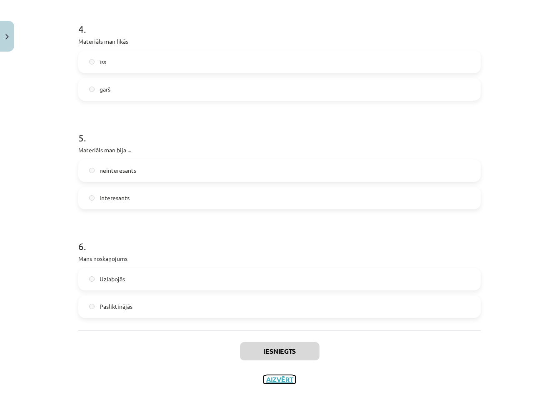
click at [281, 379] on button "Aizvērt" at bounding box center [280, 380] width 32 height 8
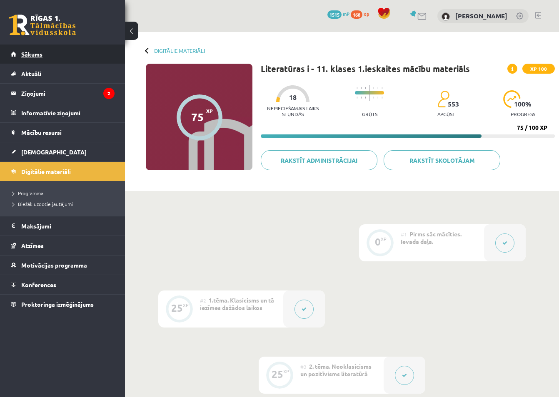
click at [37, 53] on span "Sākums" at bounding box center [31, 53] width 21 height 7
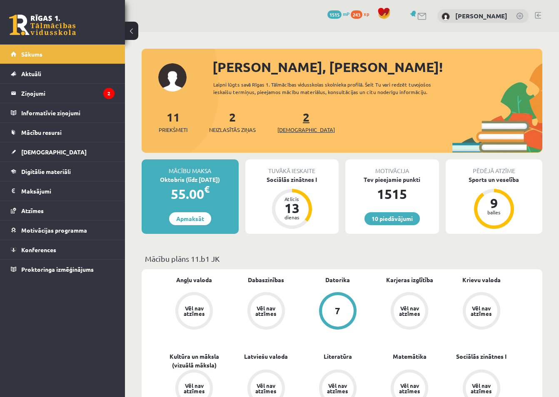
click at [293, 132] on span "[DEMOGRAPHIC_DATA]" at bounding box center [305, 130] width 57 height 8
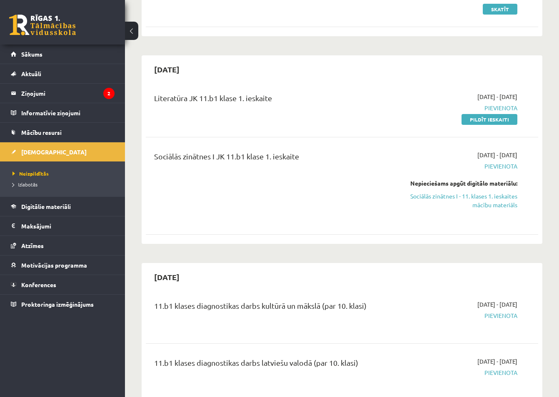
scroll to position [208, 0]
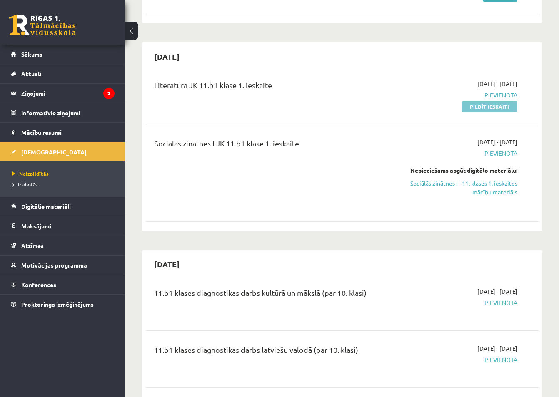
click at [497, 106] on link "Pildīt ieskaiti" at bounding box center [489, 106] width 56 height 11
click at [418, 142] on div "2025-09-16 - 2025-09-30 Pievienota Nepieciešams apgūt digitālo materiālu: Sociā…" at bounding box center [460, 173] width 125 height 70
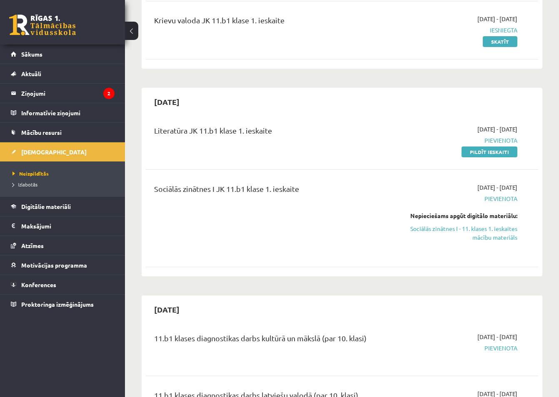
scroll to position [125, 0]
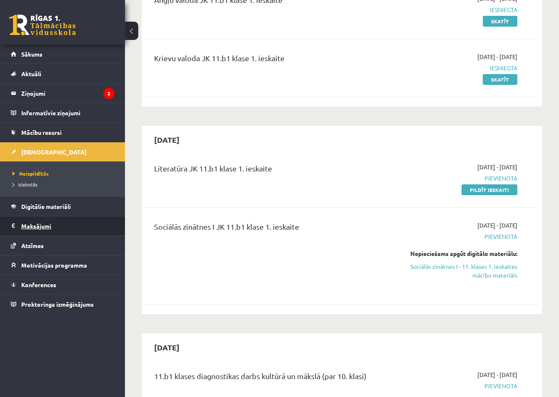
click at [40, 224] on legend "Maksājumi 0" at bounding box center [67, 225] width 93 height 19
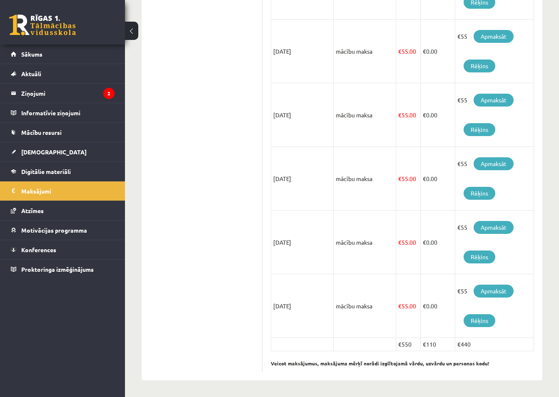
scroll to position [367, 0]
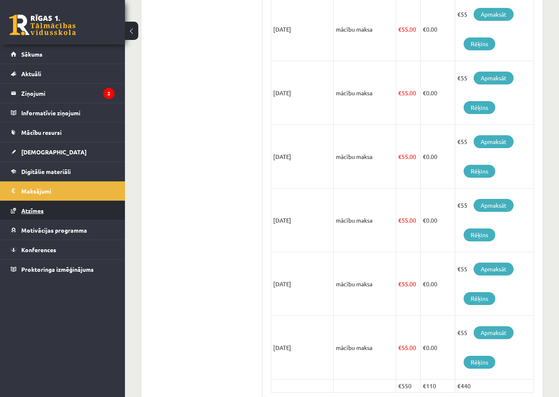
click at [37, 211] on span "Atzīmes" at bounding box center [32, 210] width 22 height 7
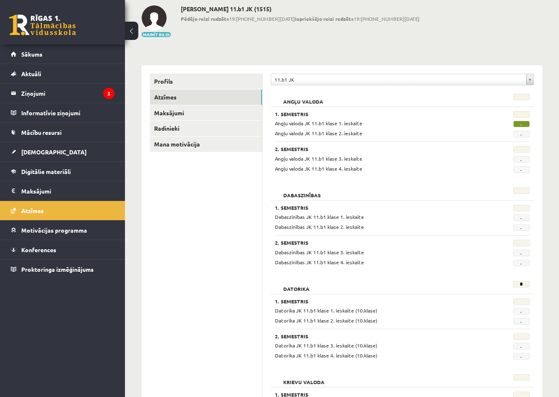
scroll to position [30, 0]
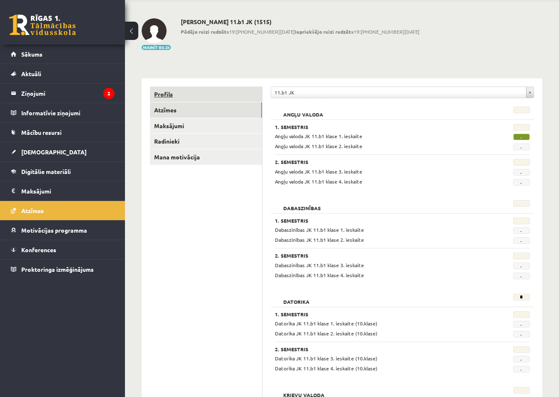
click at [163, 95] on link "Profils" at bounding box center [206, 94] width 112 height 15
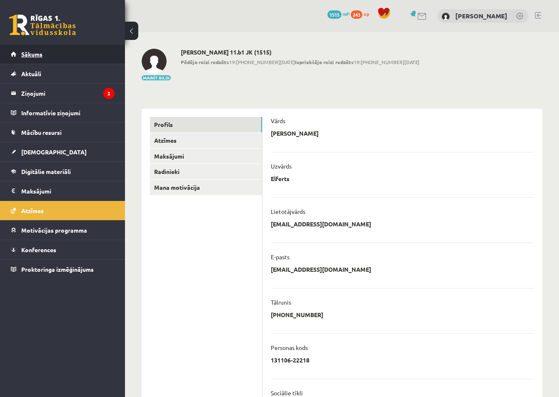
click at [44, 54] on link "Sākums" at bounding box center [63, 54] width 104 height 19
